Goal: Find specific page/section: Find specific page/section

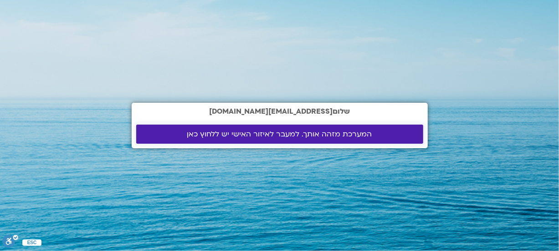
click at [319, 134] on span "המערכת מזהה אותך. למעבר לאיזור האישי יש ללחוץ כאן" at bounding box center [279, 134] width 185 height 8
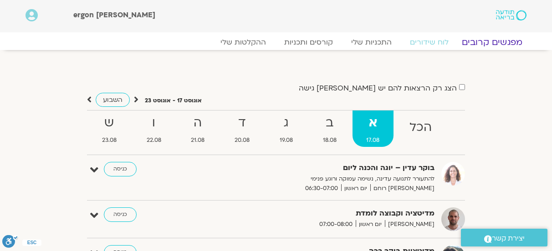
click at [518, 42] on link "מפגשים קרובים" at bounding box center [492, 42] width 82 height 11
